Goal: Task Accomplishment & Management: Complete application form

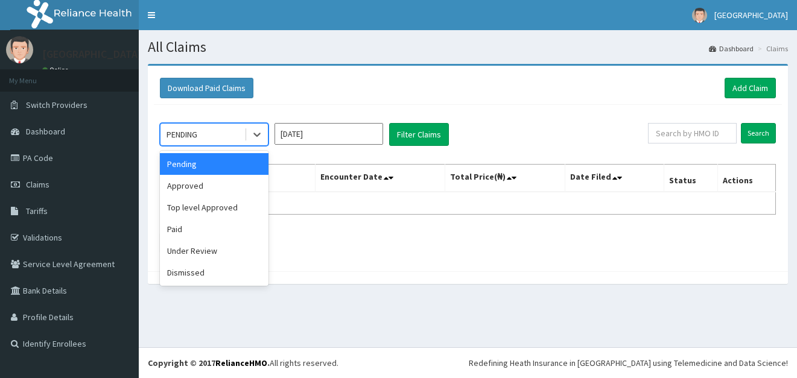
click at [242, 133] on div "PENDING" at bounding box center [202, 134] width 84 height 19
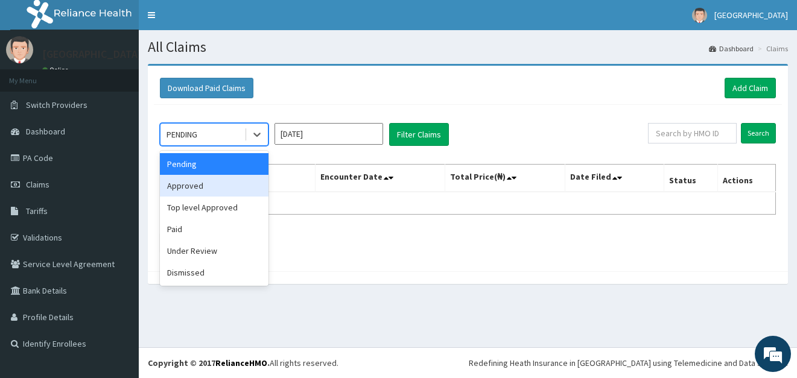
click at [195, 187] on div "Approved" at bounding box center [214, 186] width 109 height 22
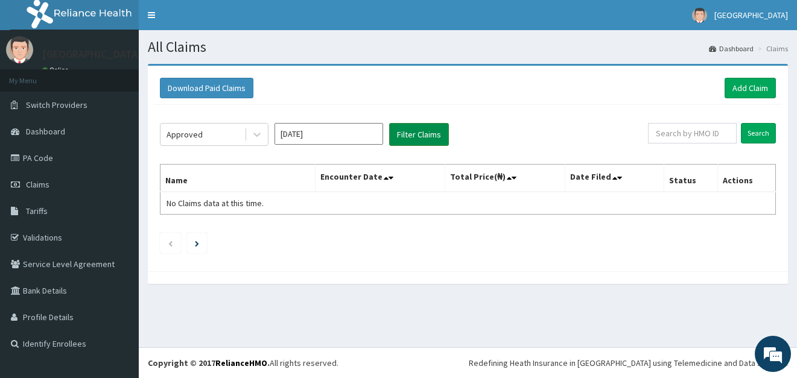
click at [418, 130] on button "Filter Claims" at bounding box center [419, 134] width 60 height 23
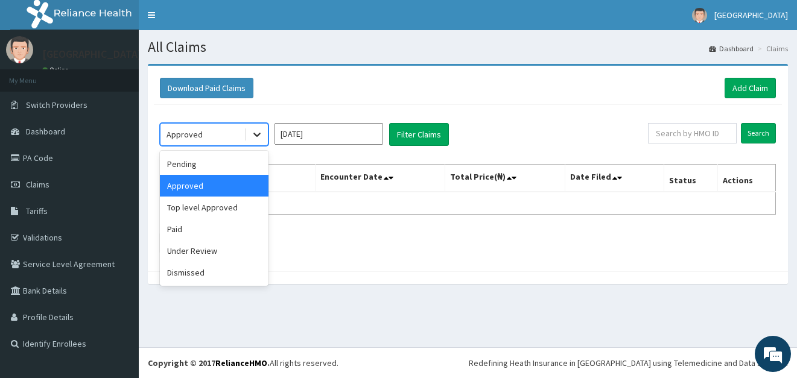
click at [259, 139] on icon at bounding box center [257, 135] width 12 height 12
click at [210, 226] on div "Paid" at bounding box center [214, 229] width 109 height 22
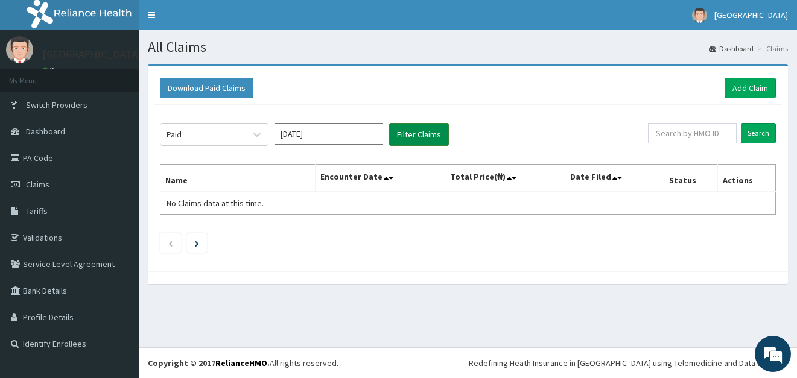
click at [415, 138] on button "Filter Claims" at bounding box center [419, 134] width 60 height 23
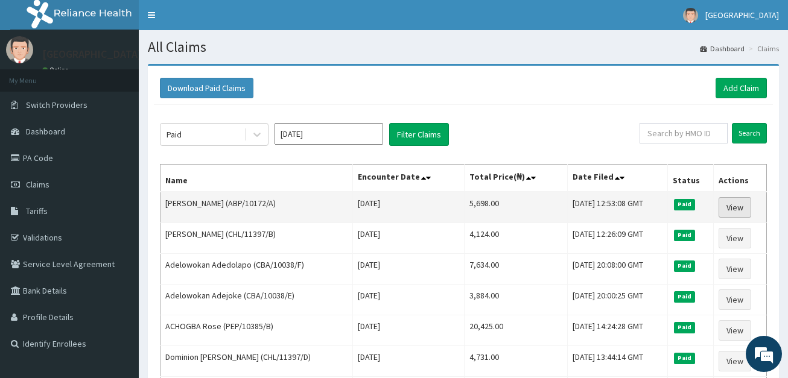
click at [737, 209] on link "View" at bounding box center [735, 207] width 33 height 21
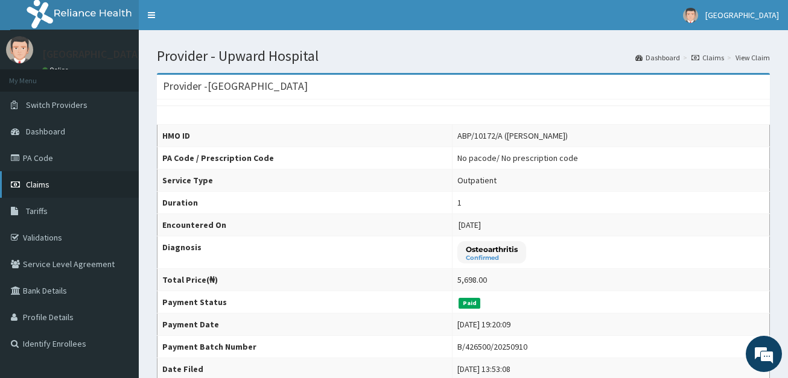
click at [44, 187] on span "Claims" at bounding box center [38, 184] width 24 height 11
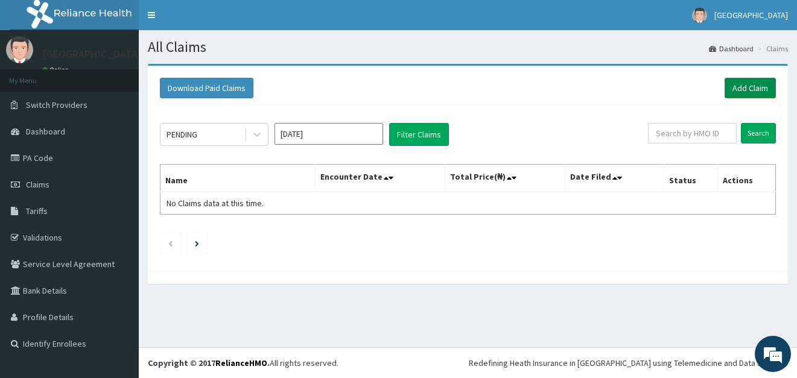
click at [748, 88] on link "Add Claim" at bounding box center [750, 88] width 51 height 21
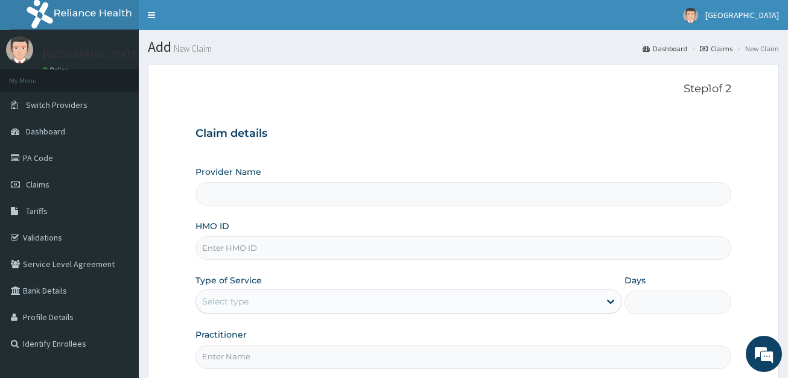
type input "[GEOGRAPHIC_DATA]"
click at [347, 243] on input "HMO ID" at bounding box center [462, 249] width 535 height 24
paste input "ABP/10172/A"
type input "ABP/10172/A"
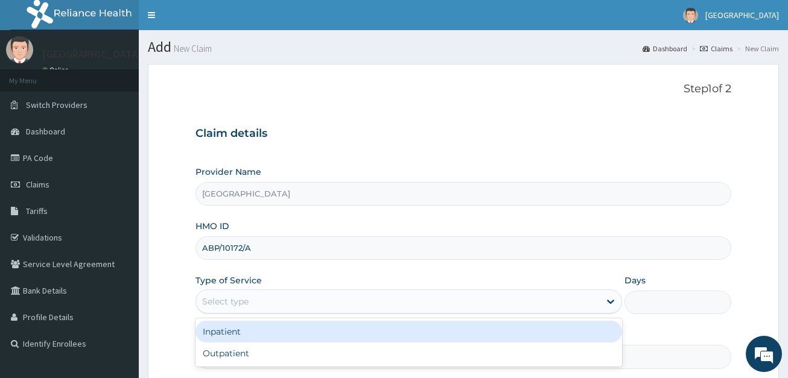
click at [277, 307] on div "Select type" at bounding box center [398, 301] width 404 height 19
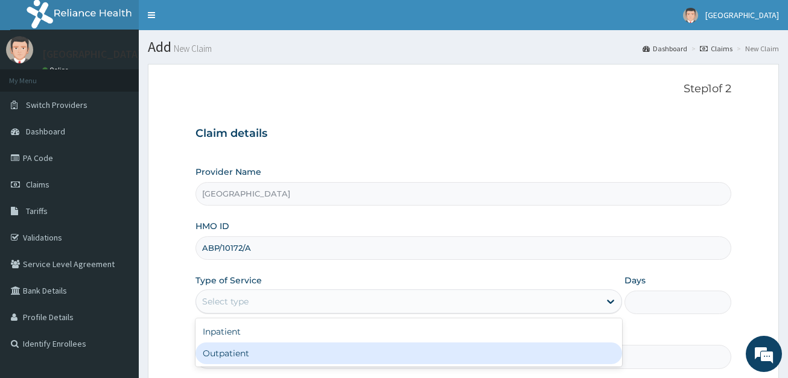
click at [250, 357] on div "Outpatient" at bounding box center [408, 354] width 427 height 22
type input "1"
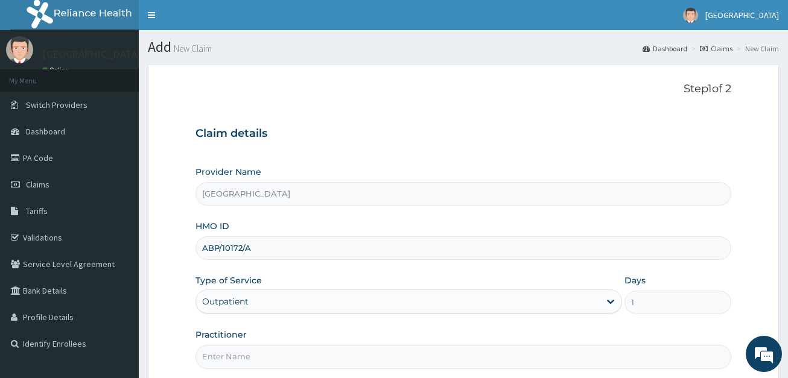
click at [283, 359] on input "Practitioner" at bounding box center [462, 357] width 535 height 24
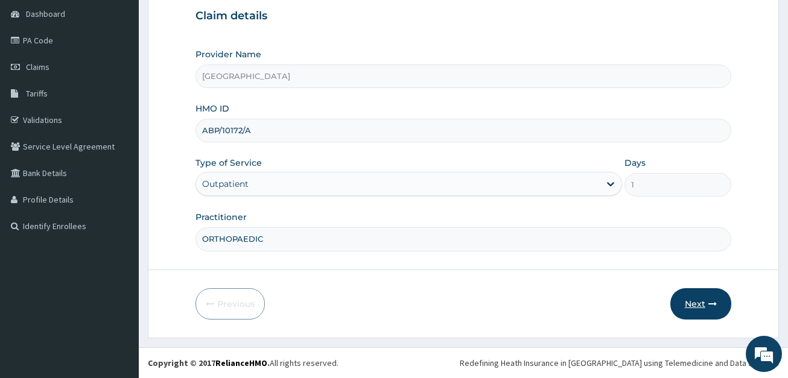
type input "ORTHOPAEDIC"
click at [702, 302] on button "Next" at bounding box center [700, 303] width 61 height 31
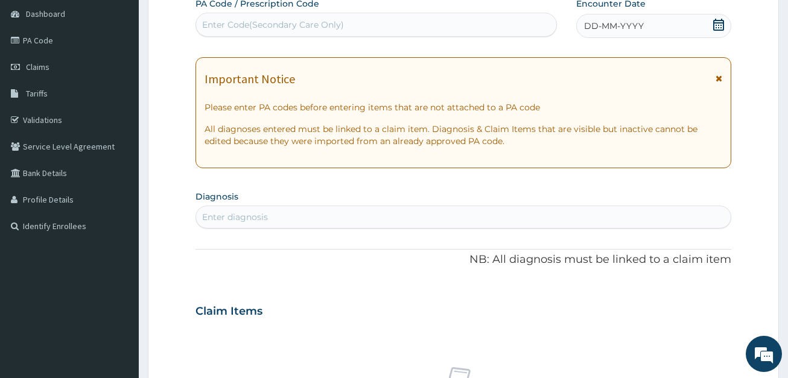
click at [433, 26] on div "Enter Code(Secondary Care Only)" at bounding box center [376, 24] width 360 height 19
paste input "PA/D2E041"
type input "PA/D2E041"
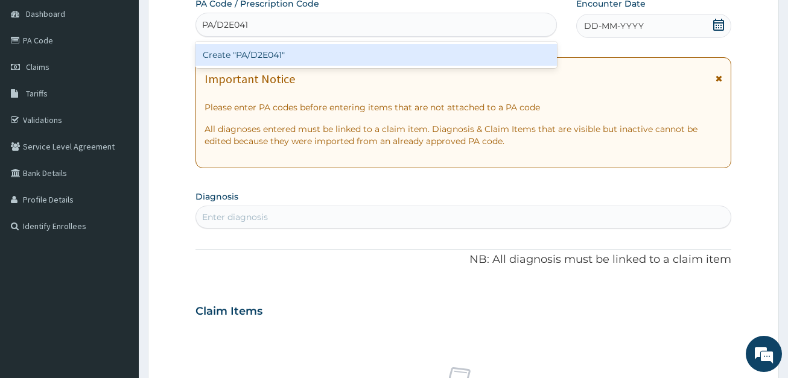
click at [396, 47] on div "Create "PA/D2E041"" at bounding box center [375, 55] width 361 height 22
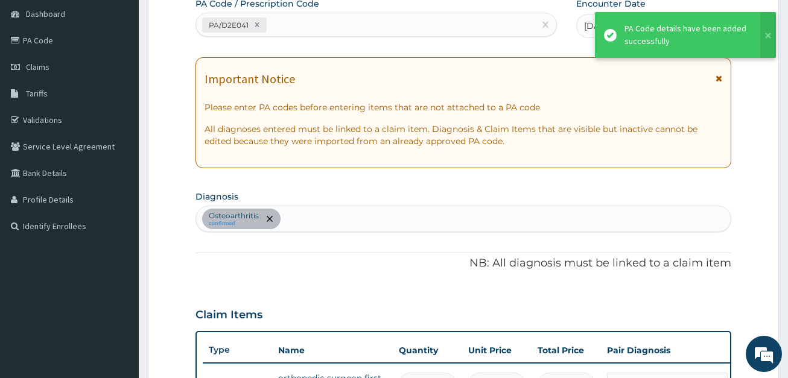
scroll to position [136, 0]
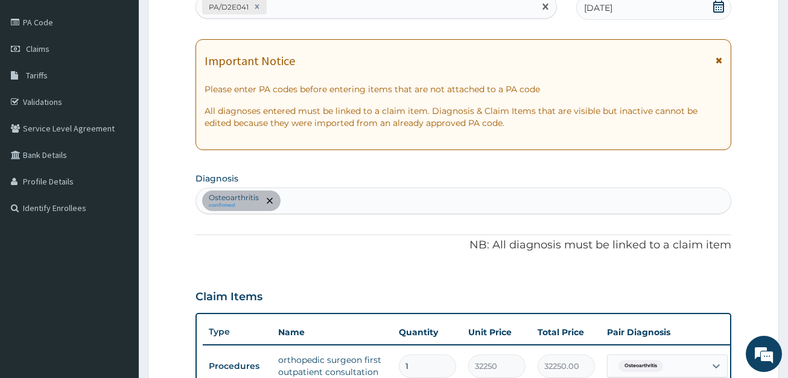
click at [321, 15] on div "PA/D2E041" at bounding box center [365, 7] width 338 height 20
paste input "ABP/10172/A"
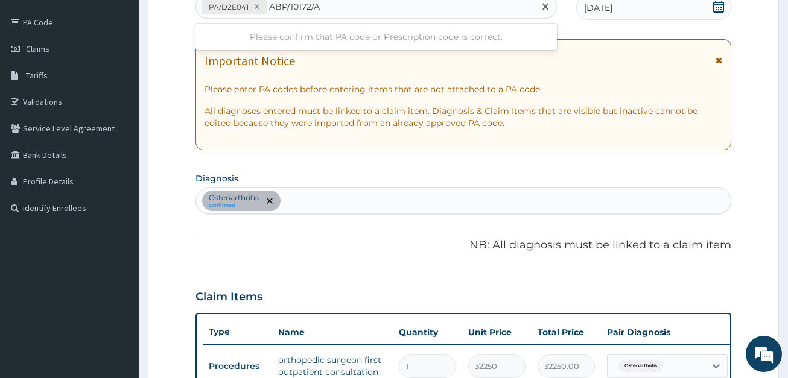
type input "ABP/10172/A"
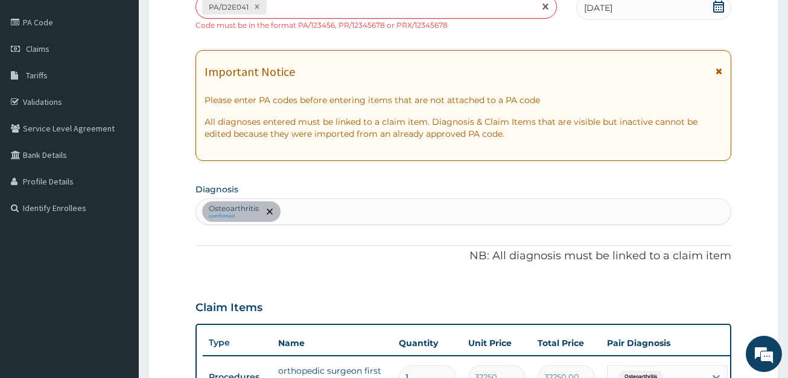
click at [290, 8] on div "PA/D2E041" at bounding box center [365, 7] width 338 height 20
paste input "PA/66AF47"
type input "PA/66AF47"
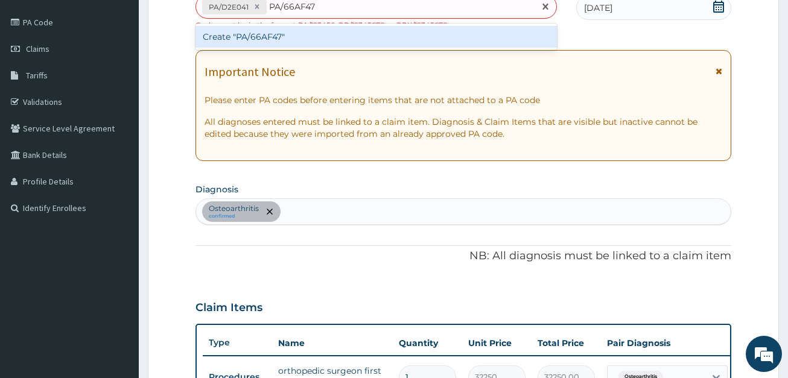
click at [249, 40] on div "Create "PA/66AF47"" at bounding box center [375, 37] width 361 height 22
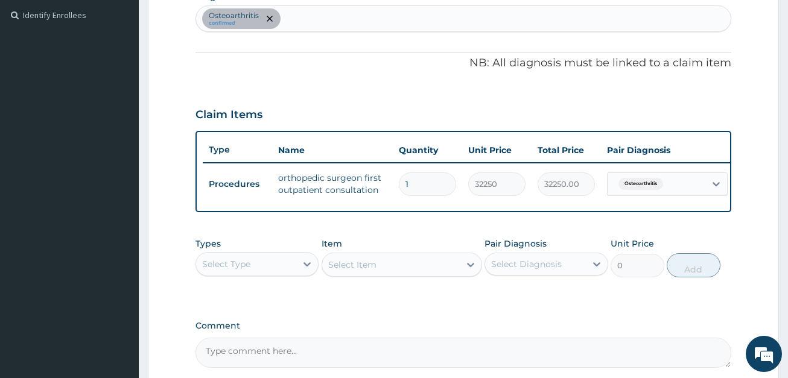
scroll to position [335, 0]
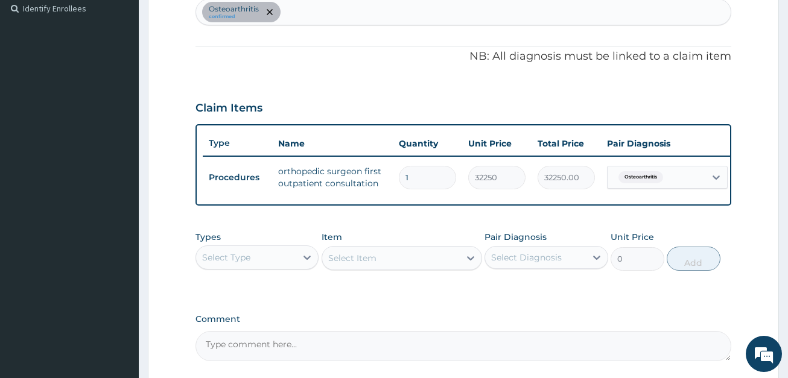
click at [277, 260] on div "Select Type" at bounding box center [246, 257] width 100 height 19
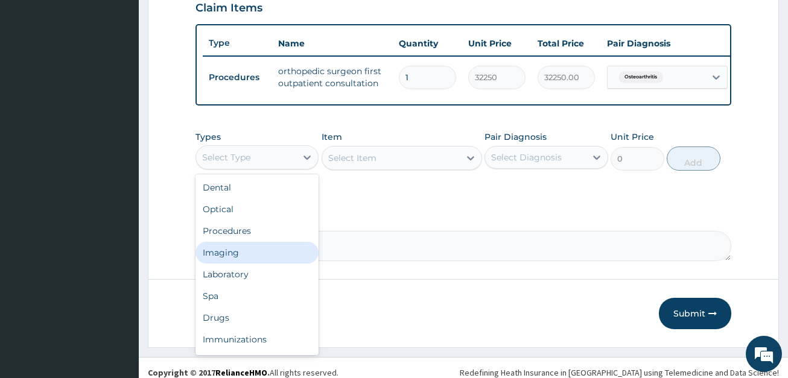
scroll to position [454, 0]
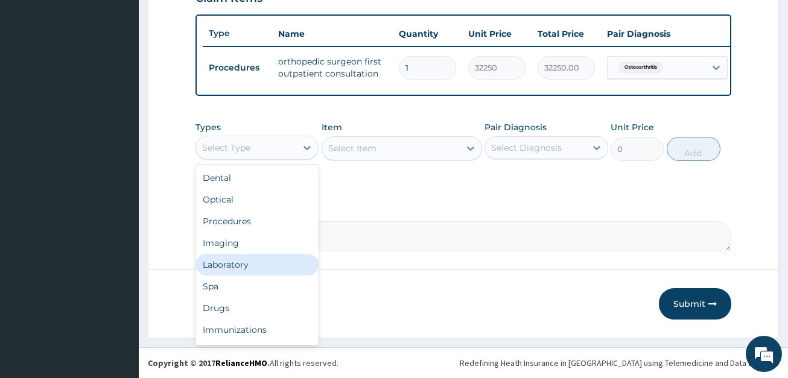
click at [265, 271] on div "Laboratory" at bounding box center [256, 265] width 123 height 22
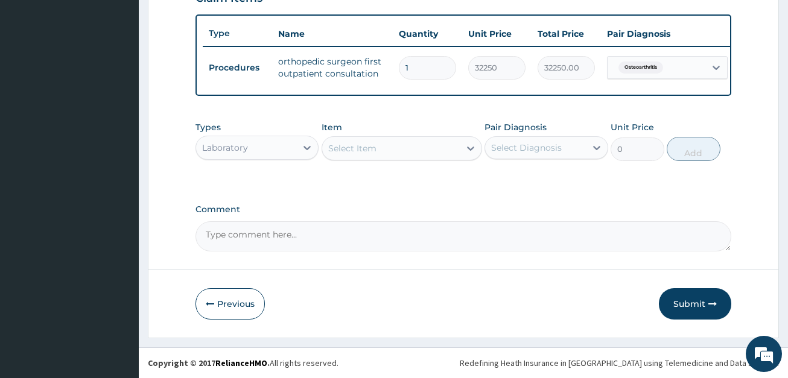
click at [367, 140] on div "Select Item" at bounding box center [391, 148] width 138 height 19
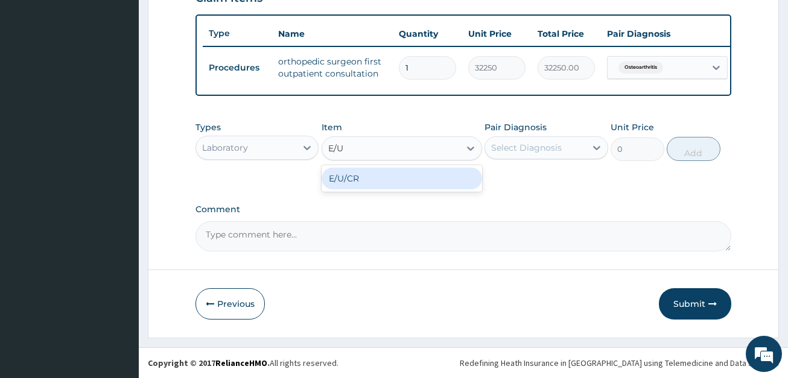
type input "E/U/"
click at [389, 178] on div "E/U/CR" at bounding box center [402, 179] width 160 height 22
type input "8600"
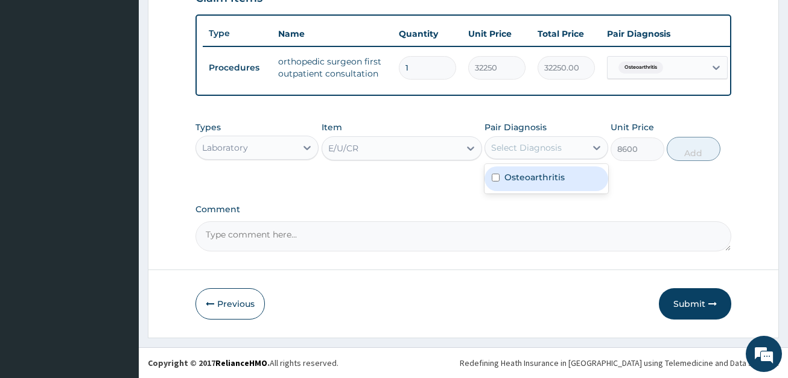
click at [542, 155] on div "Select Diagnosis" at bounding box center [535, 147] width 100 height 19
click at [533, 172] on label "Osteoarthritis" at bounding box center [534, 177] width 60 height 12
checkbox input "true"
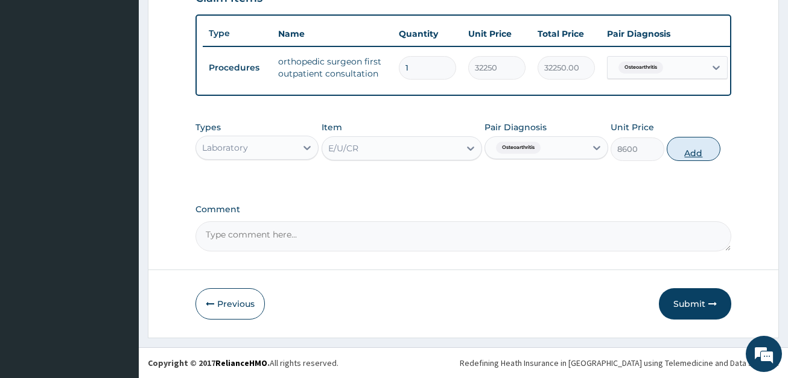
click at [685, 153] on button "Add" at bounding box center [694, 149] width 54 height 24
type input "0"
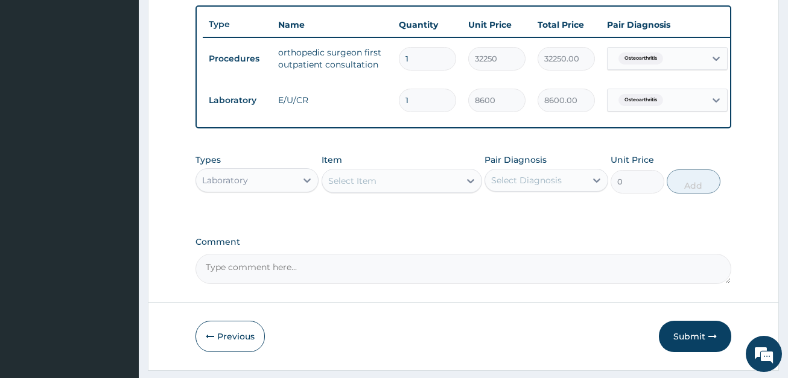
click at [374, 273] on textarea "Comment" at bounding box center [462, 269] width 535 height 30
paste textarea "PA/66AF47"
click at [235, 284] on textarea "PA/66AF47 ," at bounding box center [462, 269] width 535 height 30
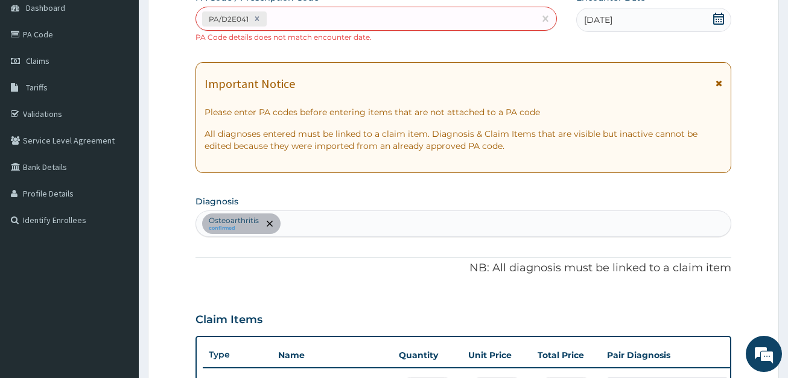
type textarea "PA/66AF47,"
click at [430, 21] on div "PA/D2E041" at bounding box center [365, 19] width 338 height 20
click at [314, 223] on div "Osteoarthritis confirmed" at bounding box center [463, 223] width 534 height 25
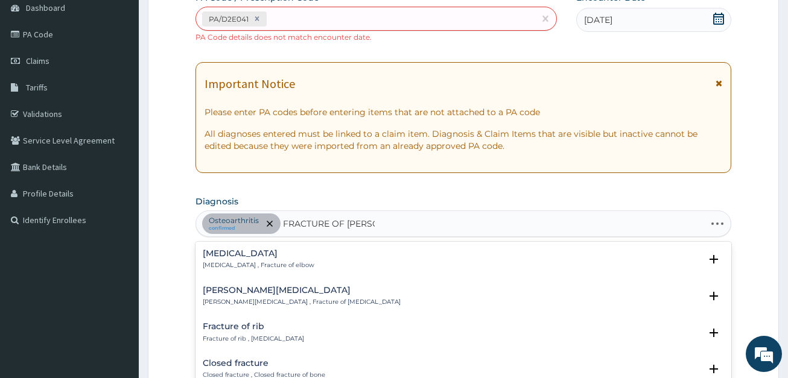
type input "FRACTURE OF PATELL"
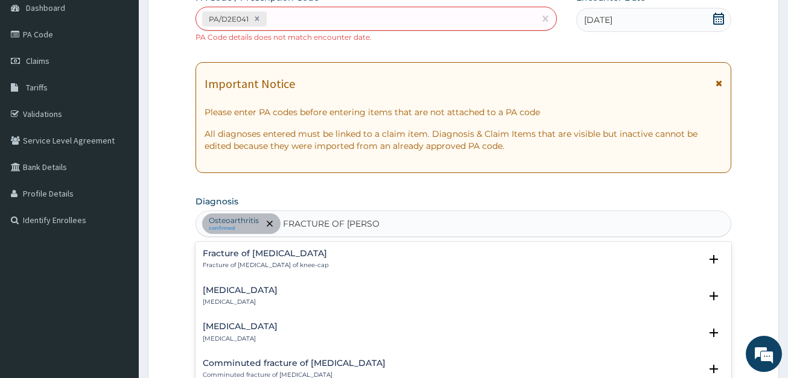
click at [274, 260] on div "Fracture of patella Fracture of patella , Fracture of knee-cap" at bounding box center [266, 259] width 126 height 21
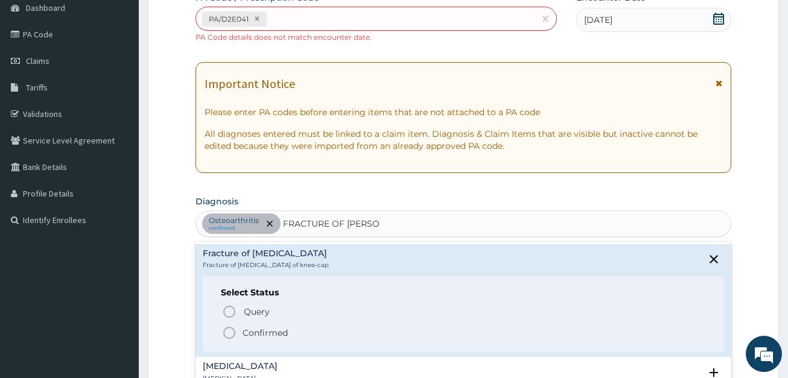
click at [230, 334] on icon "status option filled" at bounding box center [229, 333] width 14 height 14
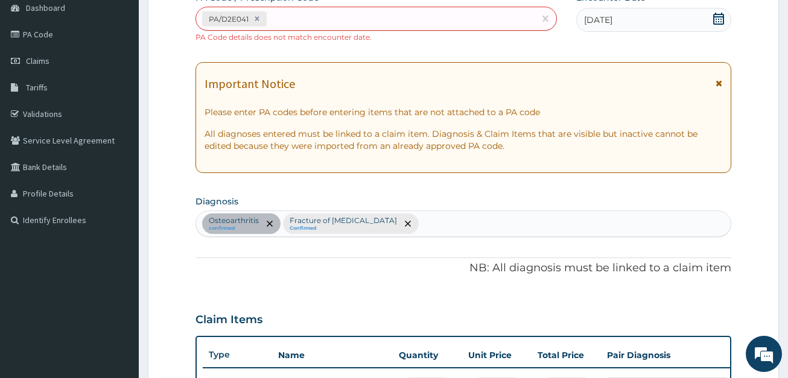
click at [442, 232] on div "Osteoarthritis confirmed Fracture of patella Confirmed" at bounding box center [463, 223] width 534 height 25
type input "D"
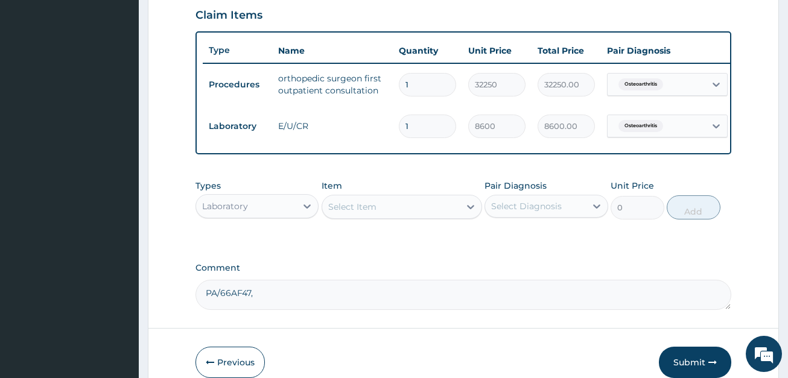
scroll to position [436, 0]
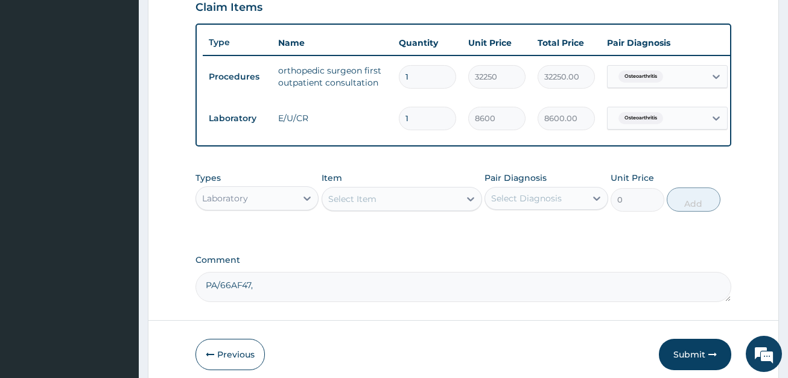
click at [337, 302] on textarea "PA/66AF47," at bounding box center [462, 287] width 535 height 30
paste textarea "PA/09E322"
type textarea "PA/66AF47, PA/09E322"
click at [352, 203] on div "Select Item" at bounding box center [352, 199] width 48 height 12
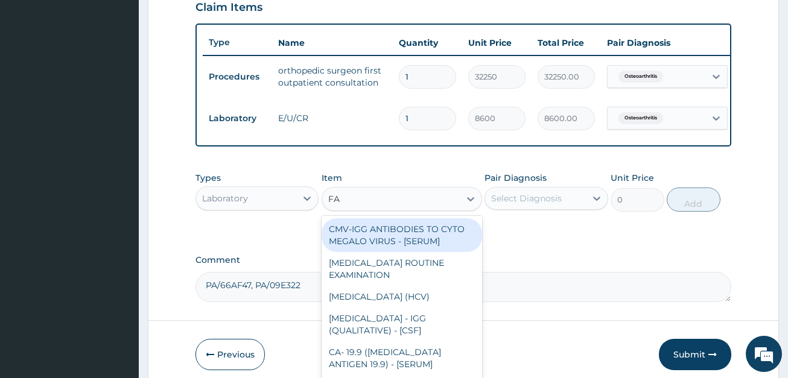
type input "FAST"
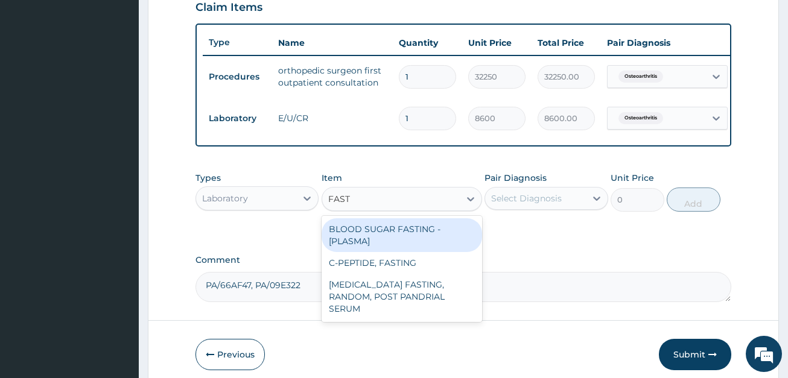
click at [390, 249] on div "BLOOD SUGAR FASTING - [PLASMA]" at bounding box center [402, 235] width 160 height 34
type input "1290"
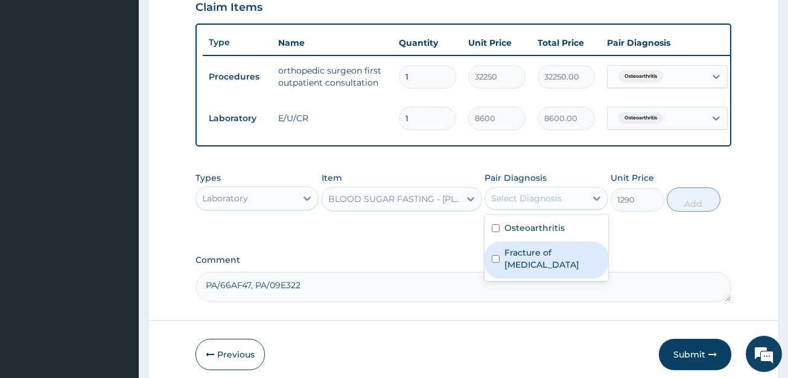
drag, startPoint x: 527, startPoint y: 208, endPoint x: 522, endPoint y: 261, distance: 54.0
click at [522, 210] on div "option Osteoarthritis, selected. option Fracture of patella focused, 2 of 2. 2 …" at bounding box center [546, 198] width 123 height 23
click at [522, 261] on label "Fracture of patella" at bounding box center [552, 259] width 96 height 24
checkbox input "true"
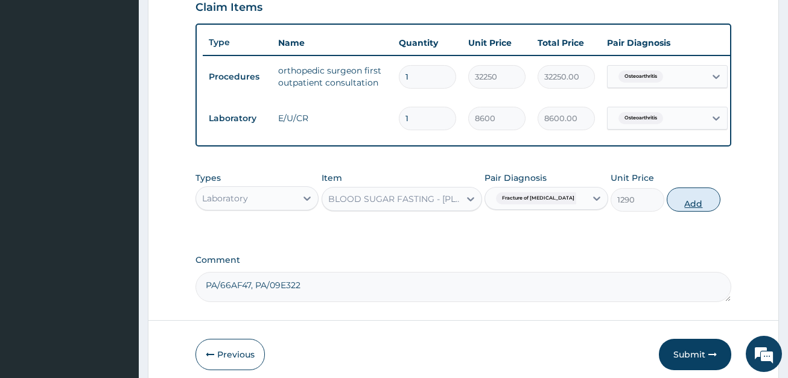
click at [687, 212] on button "Add" at bounding box center [694, 200] width 54 height 24
type input "0"
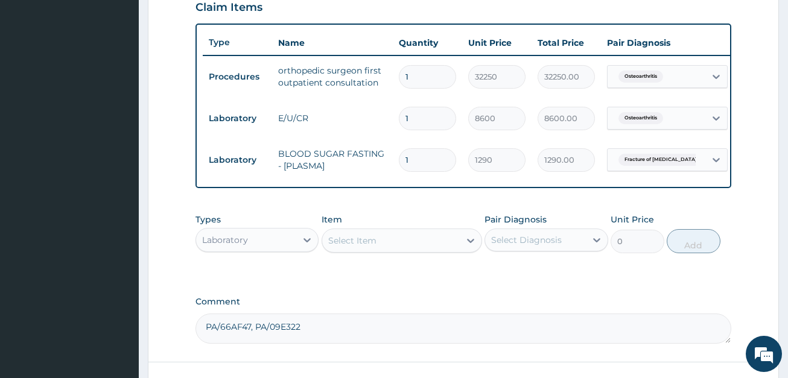
click at [392, 250] on div "Select Item" at bounding box center [391, 240] width 138 height 19
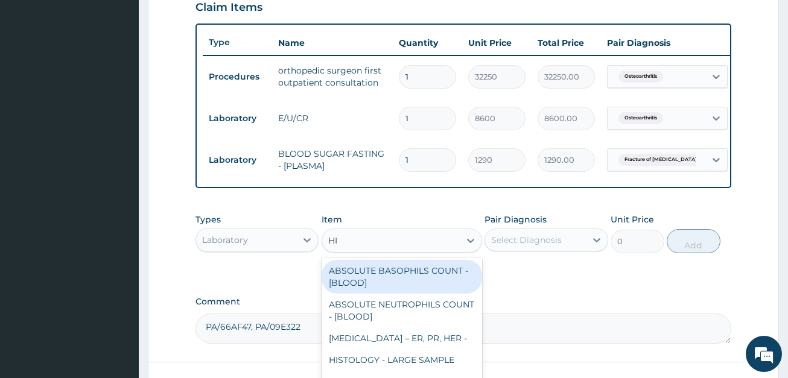
type input "HIV"
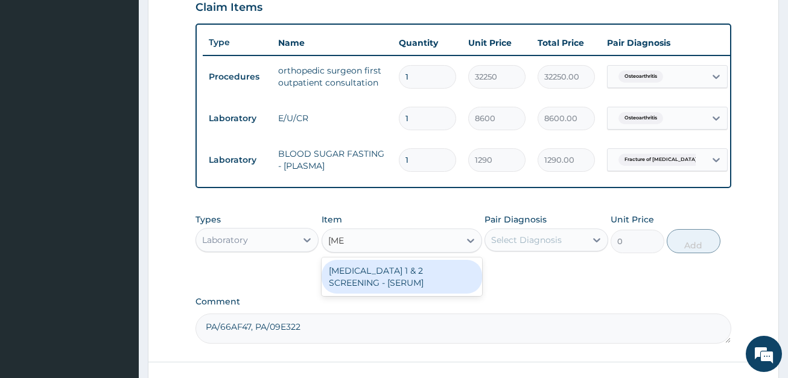
click at [384, 276] on div "HIV 1 & 2 SCREENING - [SERUM]" at bounding box center [402, 277] width 160 height 34
type input "2688"
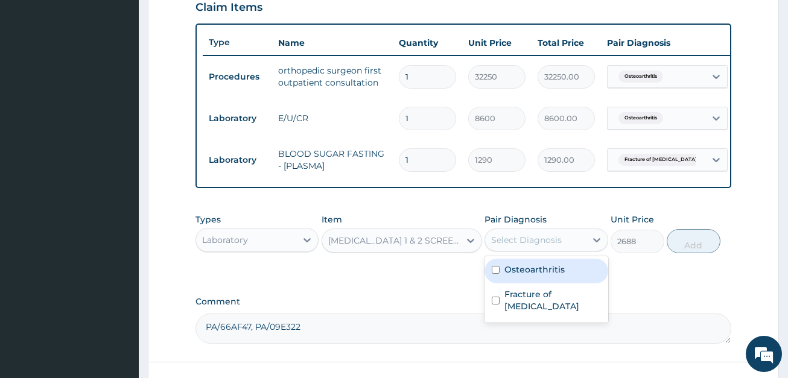
click at [518, 246] on div "Select Diagnosis" at bounding box center [526, 240] width 71 height 12
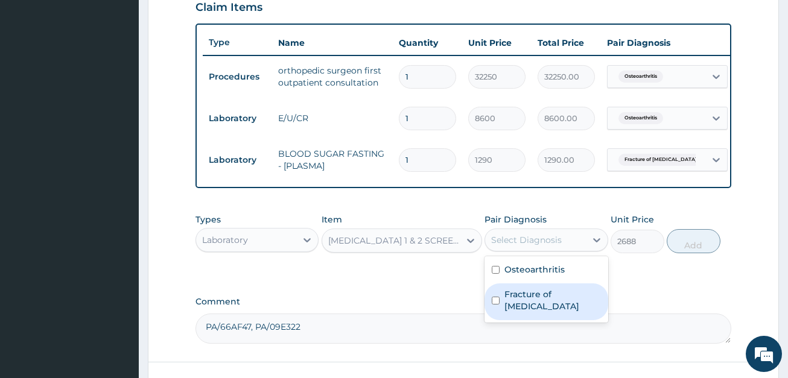
click at [507, 299] on label "Fracture of patella" at bounding box center [552, 300] width 96 height 24
checkbox input "true"
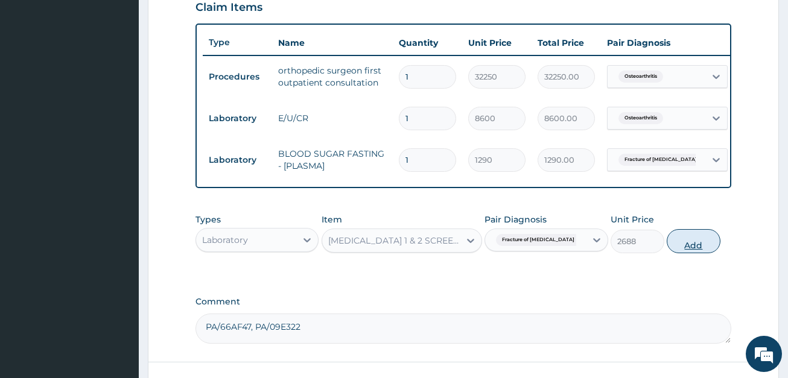
click at [688, 246] on button "Add" at bounding box center [694, 241] width 54 height 24
type input "0"
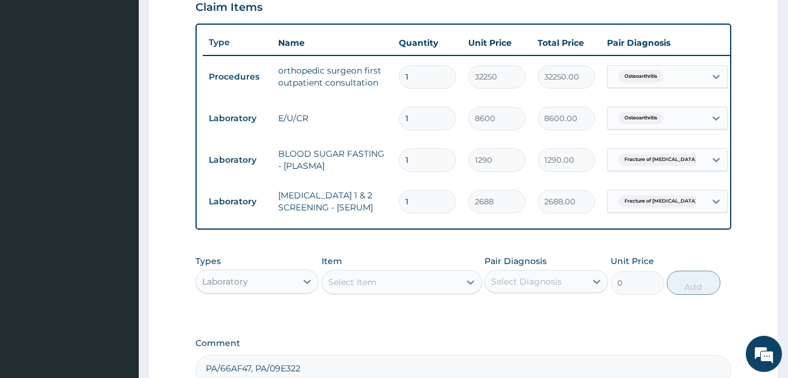
click at [432, 286] on div "Select Item" at bounding box center [391, 282] width 138 height 19
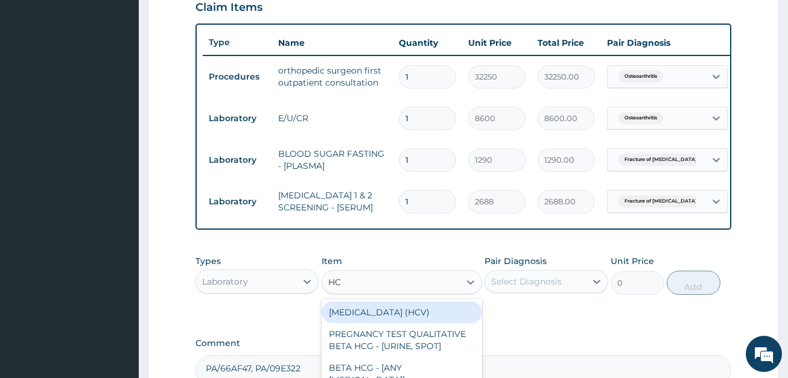
type input "HCV"
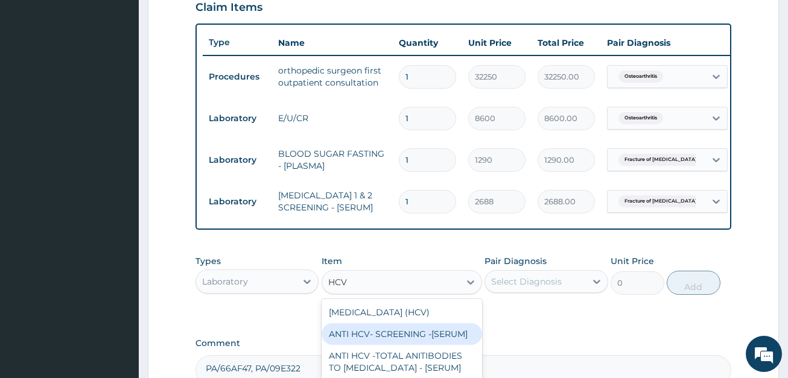
click at [370, 337] on div "ANTI HCV- SCREENING -[SERUM]" at bounding box center [402, 334] width 160 height 22
type input "3225"
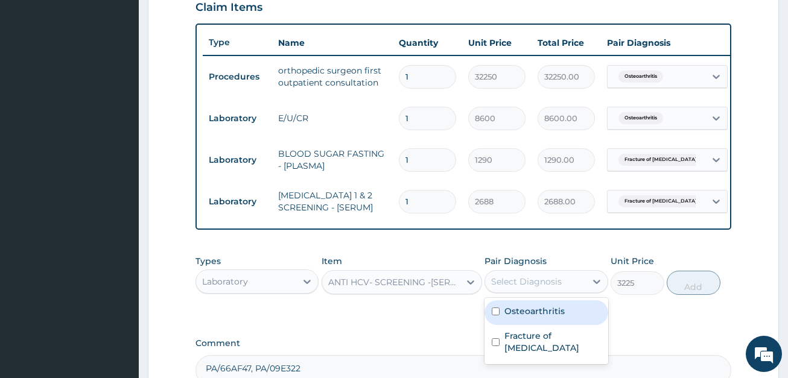
click at [557, 288] on div "Select Diagnosis" at bounding box center [526, 282] width 71 height 12
click at [424, 288] on div "ANTI HCV- SCREENING -[SERUM]" at bounding box center [394, 282] width 133 height 12
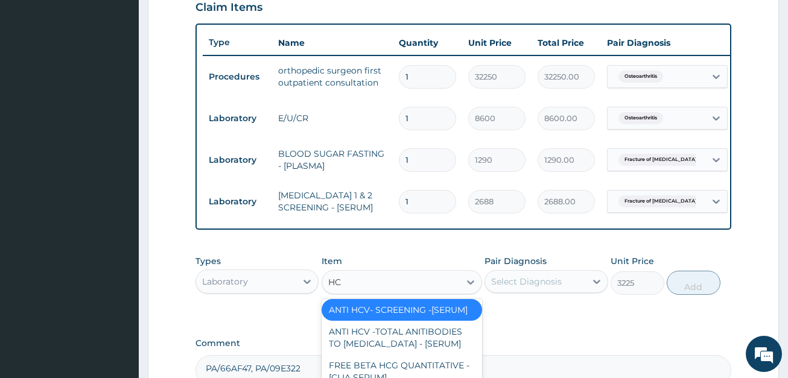
scroll to position [0, 0]
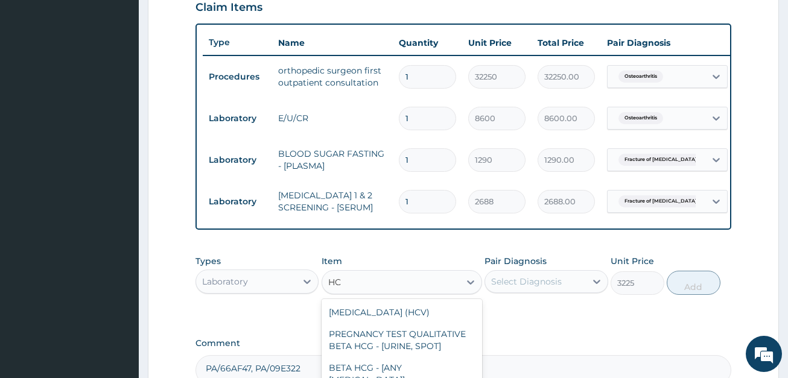
type input "HCV"
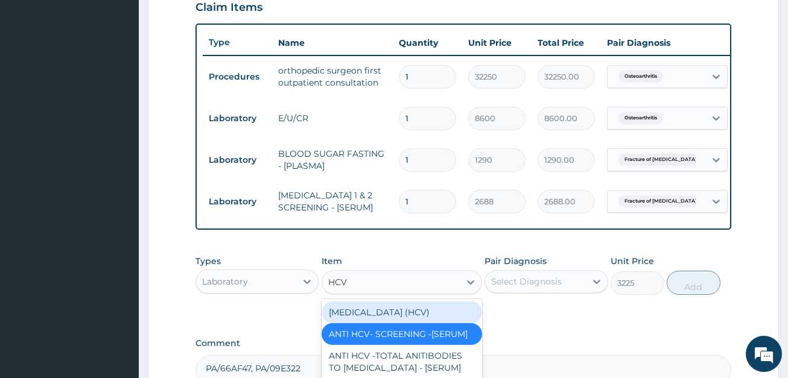
click at [416, 318] on div "HEPATITIS C (HCV)" at bounding box center [402, 313] width 160 height 22
type input "2688"
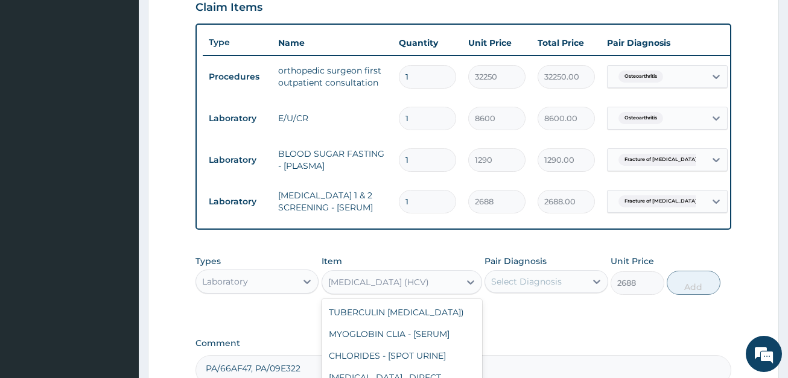
click at [395, 288] on div "HEPATITIS C (HCV)" at bounding box center [378, 282] width 101 height 12
type input "HCV"
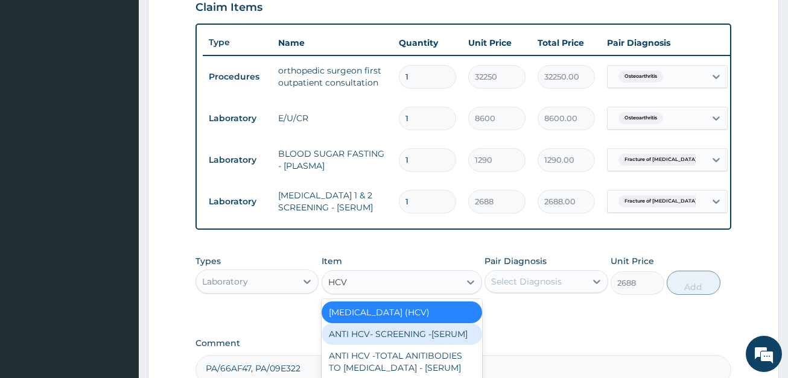
click at [401, 339] on div "ANTI HCV- SCREENING -[SERUM]" at bounding box center [402, 334] width 160 height 22
type input "3225"
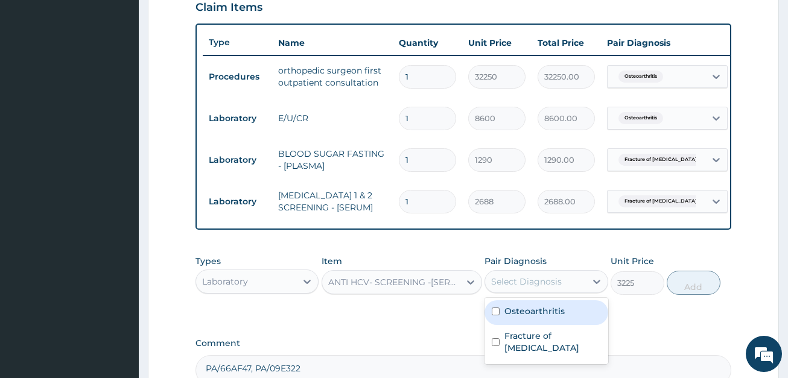
click at [520, 293] on div "Select Diagnosis" at bounding box center [546, 281] width 123 height 23
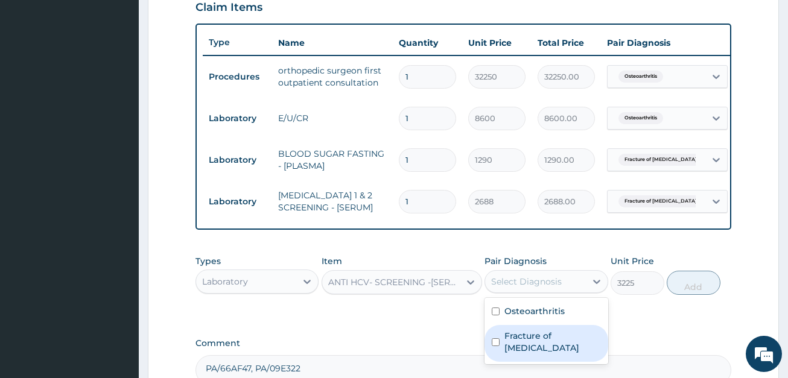
click at [510, 345] on label "Fracture of patella" at bounding box center [552, 342] width 96 height 24
checkbox input "true"
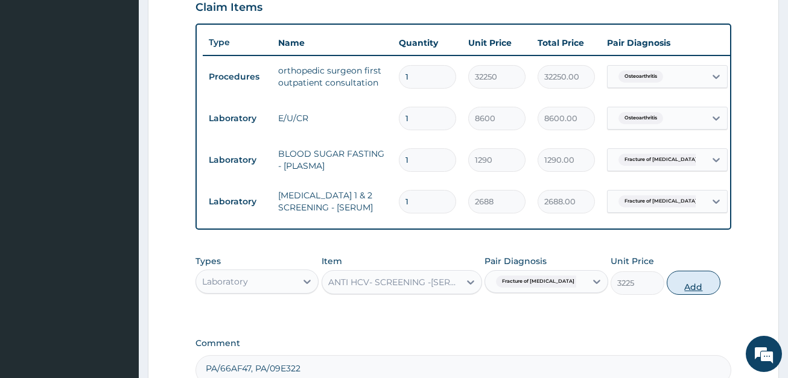
click at [687, 295] on button "Add" at bounding box center [694, 283] width 54 height 24
type input "0"
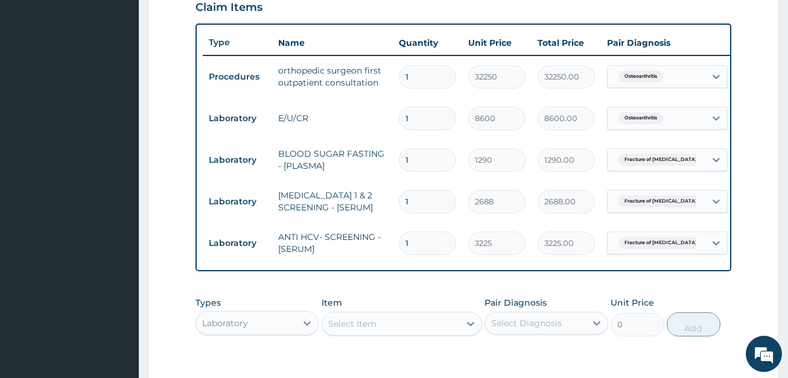
click at [364, 330] on div "Select Item" at bounding box center [352, 324] width 48 height 12
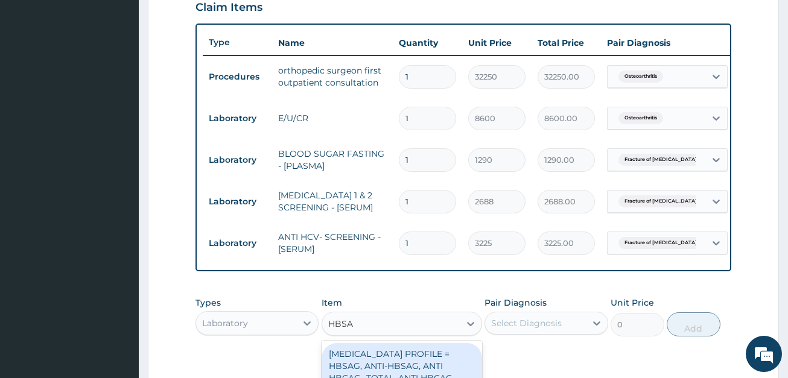
type input "HBSAG"
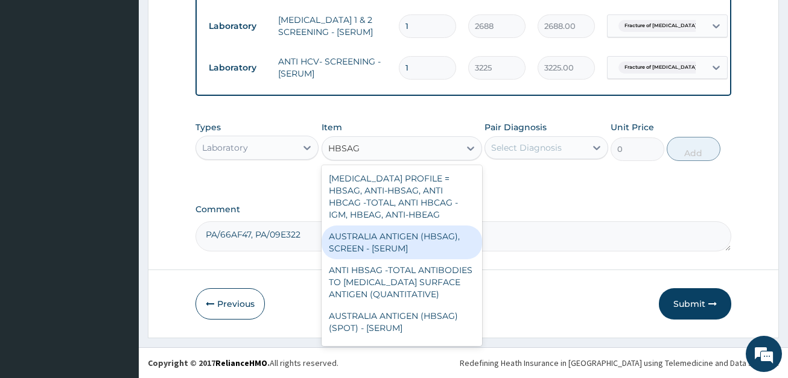
click at [408, 252] on div "AUSTRALIA ANTIGEN (HBSAG), SCREEN - [SERUM]" at bounding box center [402, 243] width 160 height 34
type input "2688"
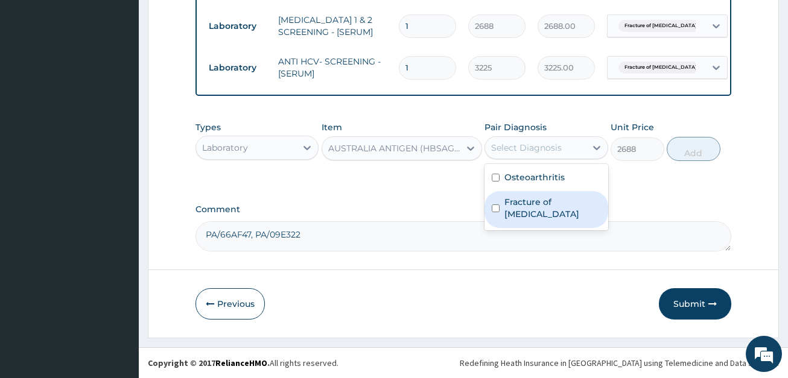
drag, startPoint x: 534, startPoint y: 147, endPoint x: 513, endPoint y: 202, distance: 58.8
click at [513, 159] on div "option Fracture of patella, selected. option Fracture of patella focused, 2 of …" at bounding box center [546, 147] width 123 height 23
click at [513, 202] on label "Fracture of patella" at bounding box center [552, 208] width 96 height 24
checkbox input "true"
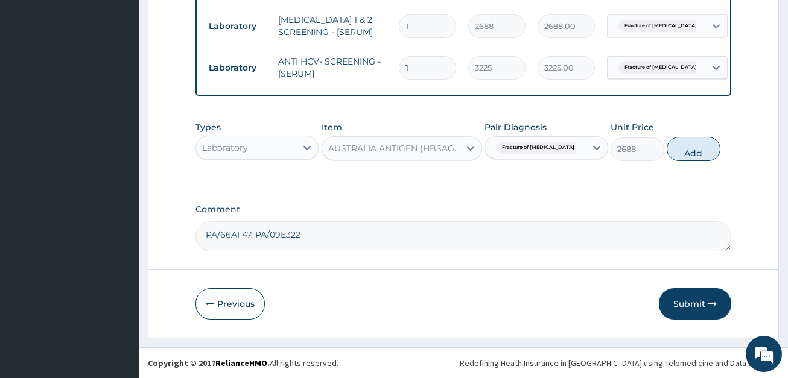
click at [690, 147] on button "Add" at bounding box center [694, 149] width 54 height 24
type input "0"
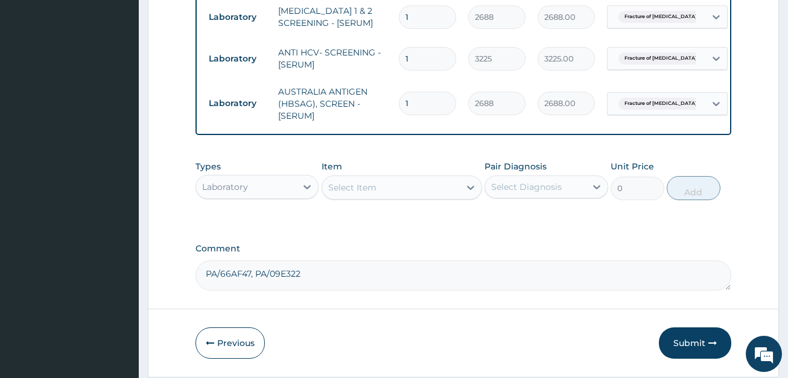
click at [425, 186] on div "Select Item" at bounding box center [391, 187] width 138 height 19
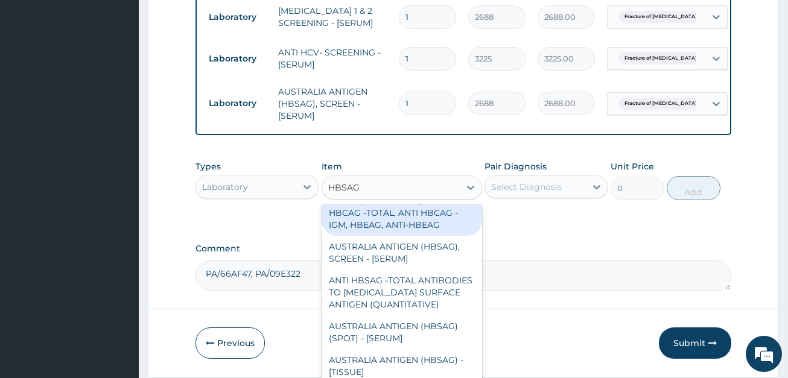
scroll to position [669, 0]
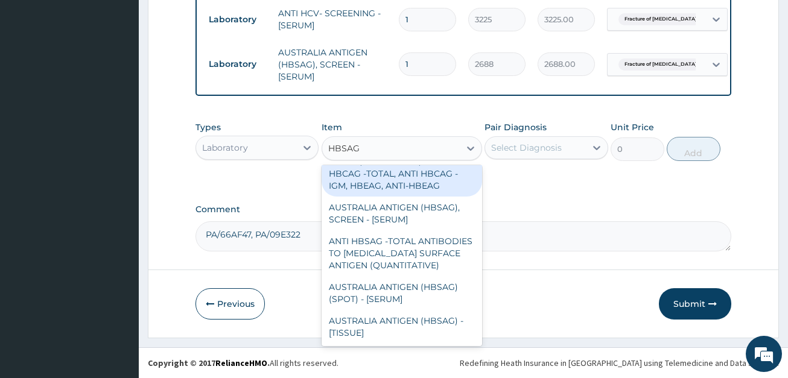
type input "HBSAG"
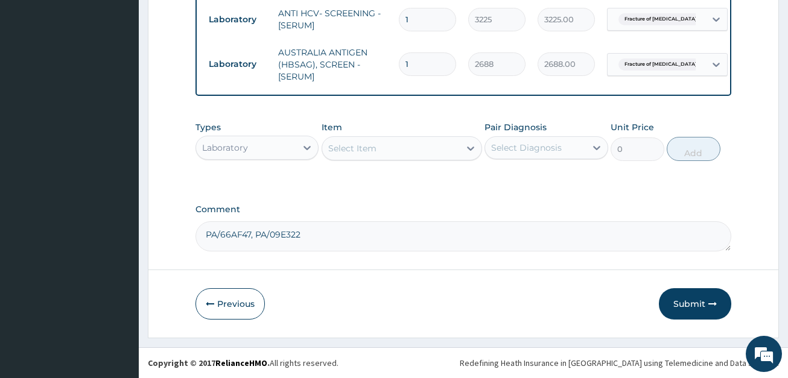
click at [364, 251] on textarea "PA/66AF47, PA/09E322" at bounding box center [462, 236] width 535 height 30
paste textarea "PA/D2E041"
type textarea "PA/66AF47, PA/09E322 and PA/D2E041"
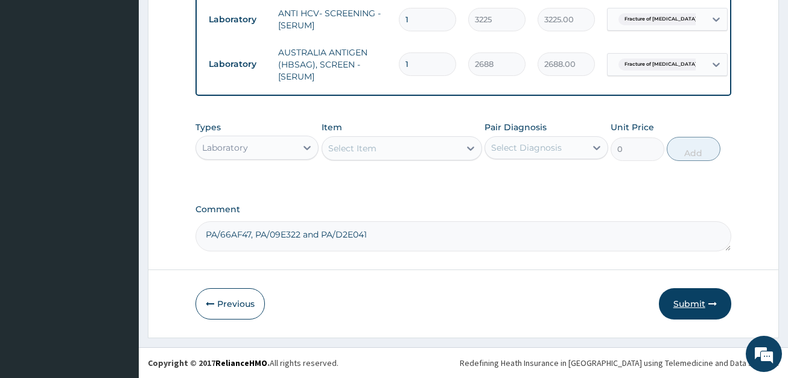
click at [694, 302] on button "Submit" at bounding box center [695, 303] width 72 height 31
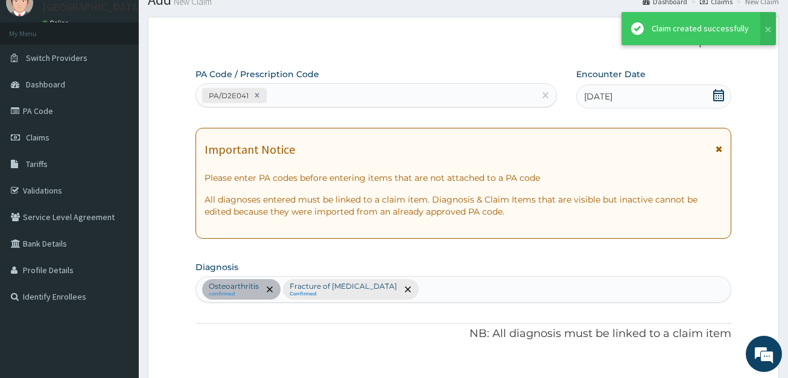
scroll to position [658, 0]
